Goal: Transaction & Acquisition: Purchase product/service

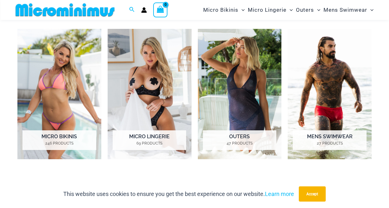
scroll to position [259, 0]
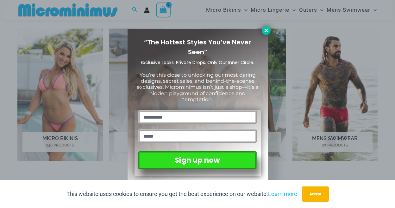
click at [270, 30] on button at bounding box center [266, 30] width 9 height 9
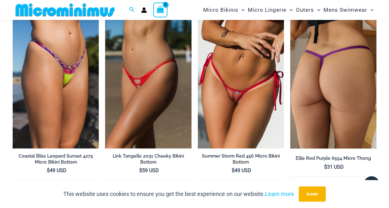
scroll to position [1314, 0]
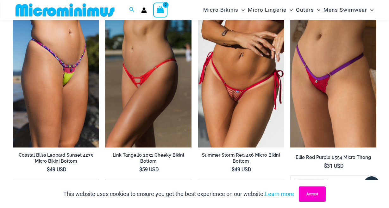
click at [317, 197] on button "Accept" at bounding box center [312, 193] width 27 height 15
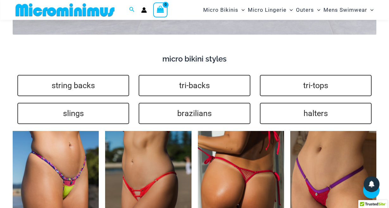
scroll to position [1182, 0]
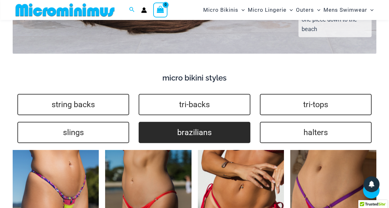
click at [191, 125] on link "brazilians" at bounding box center [195, 132] width 112 height 21
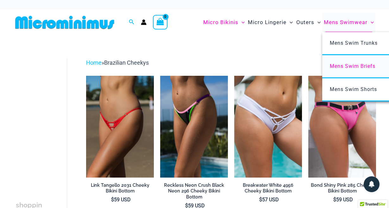
click at [353, 67] on span "Mens Swim Briefs" at bounding box center [353, 66] width 46 height 6
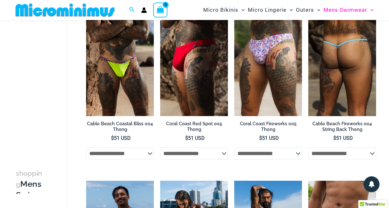
scroll to position [29, 0]
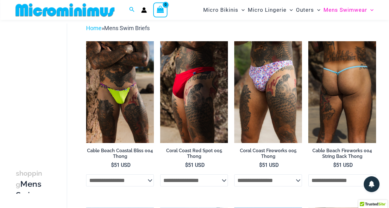
click at [347, 100] on img at bounding box center [343, 92] width 68 height 102
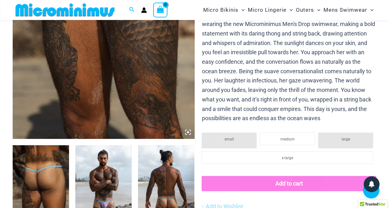
scroll to position [258, 0]
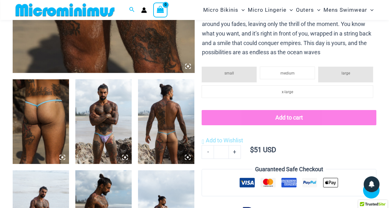
click at [170, 140] on img at bounding box center [166, 121] width 56 height 85
click at [170, 140] on div at bounding box center [194, 104] width 113 height 170
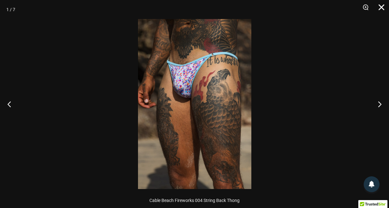
click at [382, 3] on button "Close" at bounding box center [380, 9] width 16 height 19
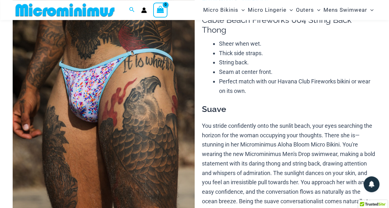
scroll to position [60, 0]
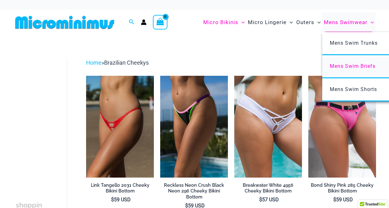
click at [353, 65] on span "Mens Swim Briefs" at bounding box center [353, 66] width 46 height 6
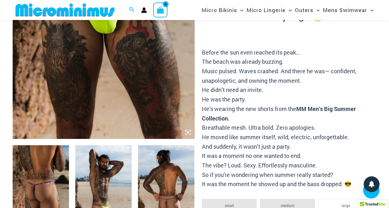
scroll to position [258, 0]
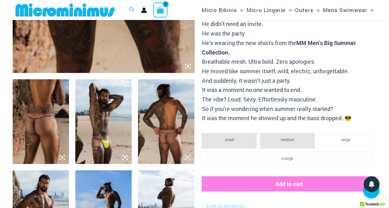
click at [175, 143] on img at bounding box center [166, 121] width 56 height 85
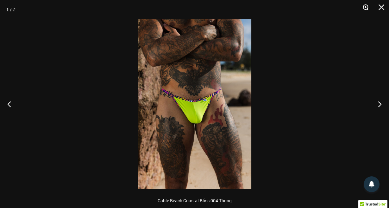
click at [359, 9] on button "Zoom" at bounding box center [364, 9] width 16 height 19
click at [361, 10] on button "Zoom" at bounding box center [364, 9] width 16 height 19
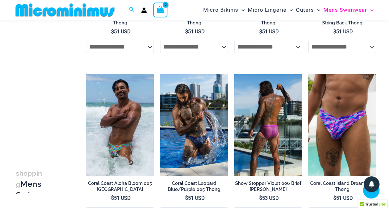
scroll to position [159, 0]
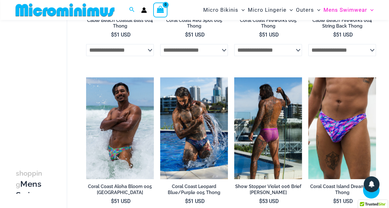
click at [269, 134] on img at bounding box center [268, 128] width 68 height 102
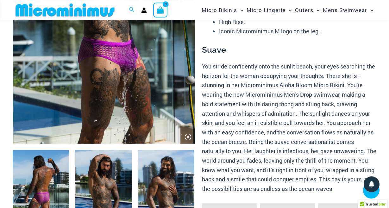
scroll to position [164, 0]
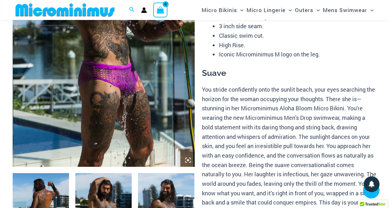
click at [123, 107] on img at bounding box center [104, 30] width 182 height 273
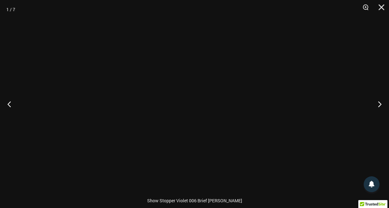
click at [123, 107] on div at bounding box center [194, 104] width 389 height 208
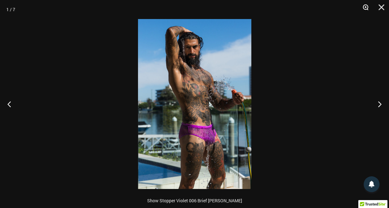
click at [363, 9] on button "Zoom" at bounding box center [364, 9] width 16 height 19
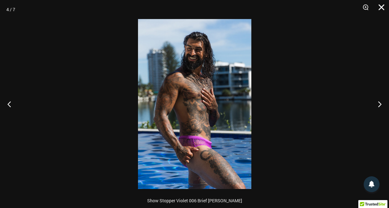
click at [377, 8] on button "Close" at bounding box center [380, 9] width 16 height 19
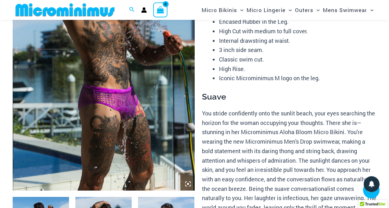
scroll to position [98, 0]
